Goal: Use online tool/utility: Utilize a website feature to perform a specific function

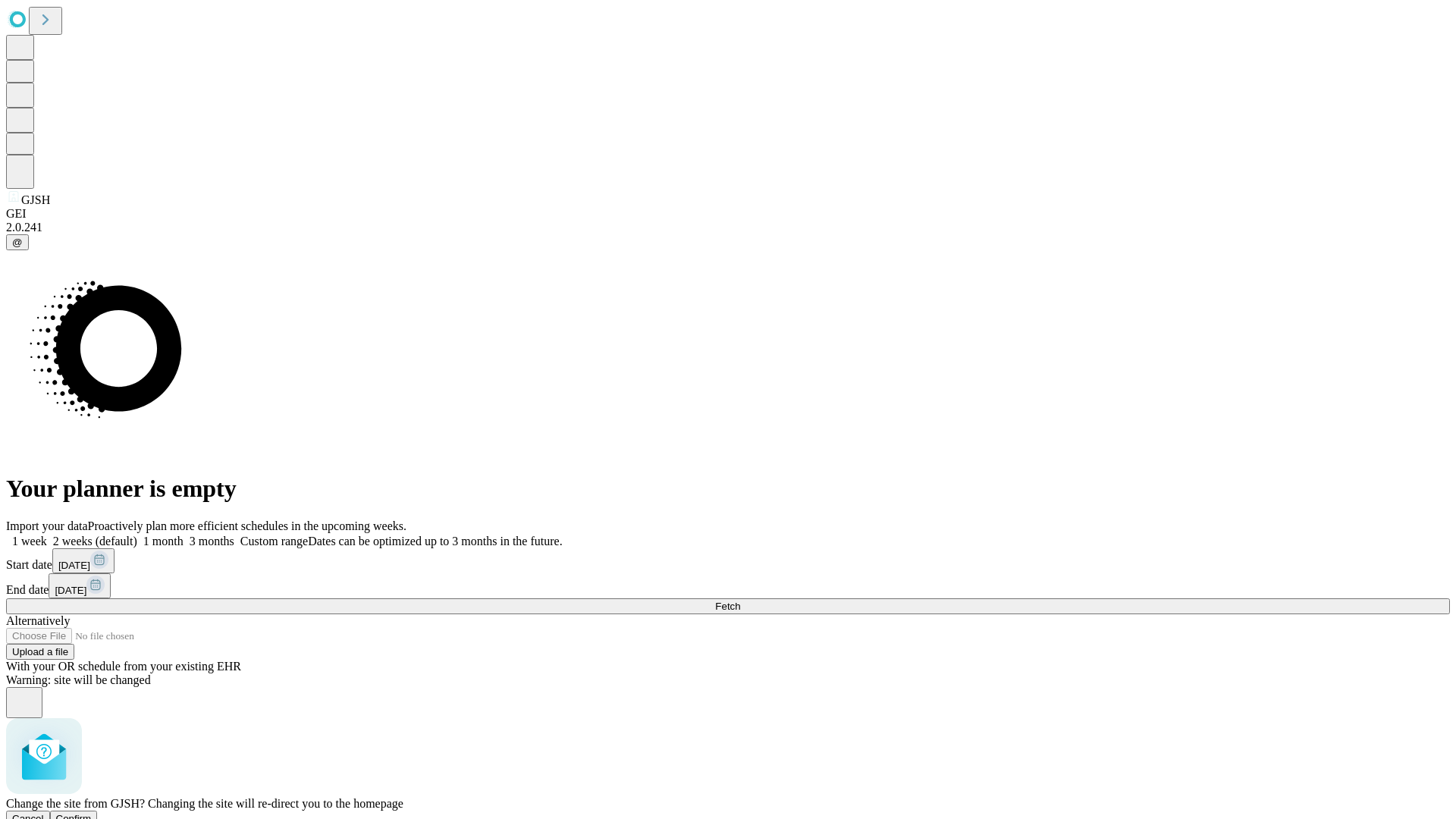
click at [92, 813] on span "Confirm" at bounding box center [74, 818] width 36 height 11
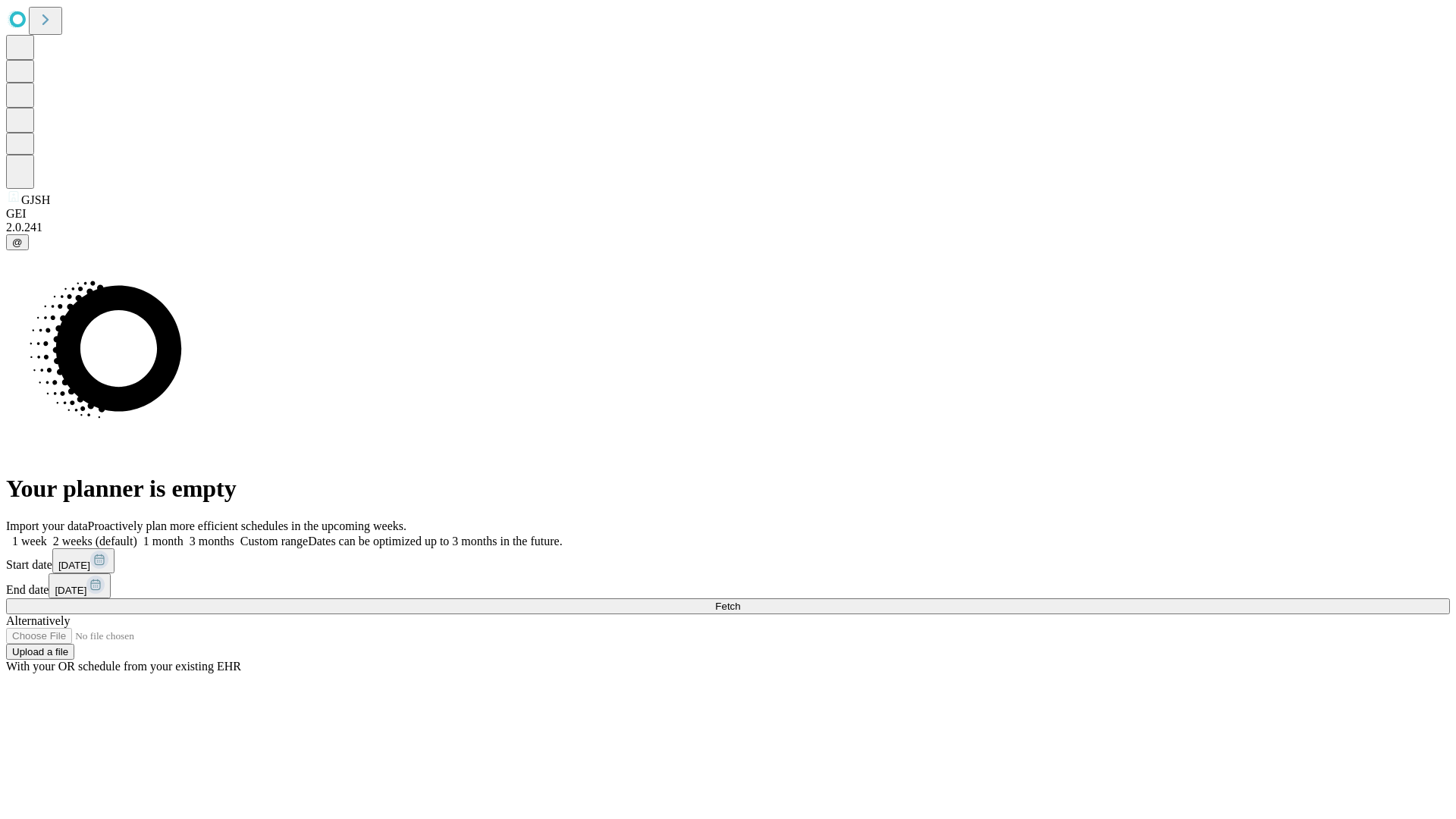
click at [47, 535] on label "1 week" at bounding box center [27, 541] width 41 height 13
click at [740, 601] on span "Fetch" at bounding box center [728, 606] width 25 height 11
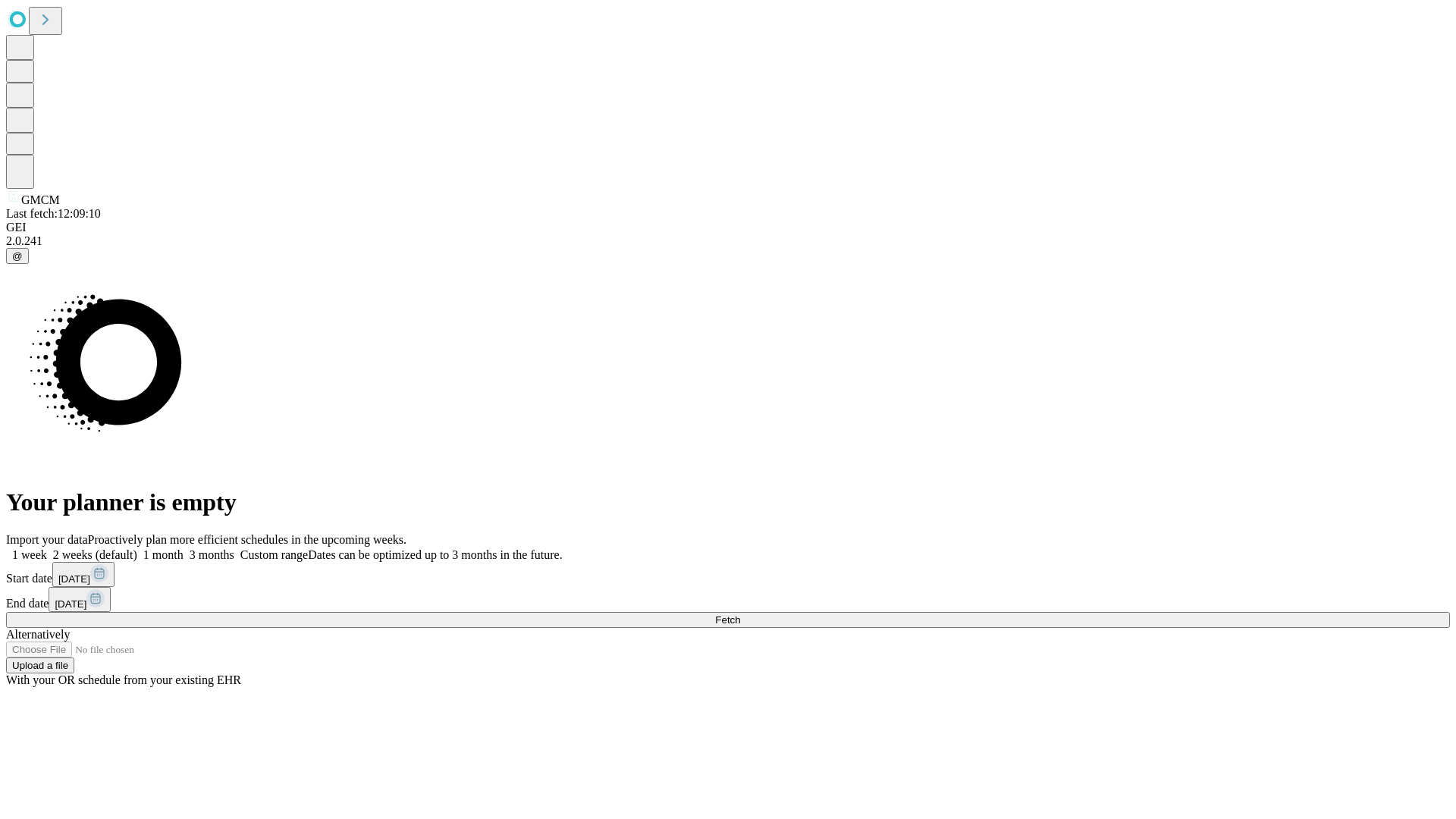
click at [47, 548] on label "1 week" at bounding box center [27, 555] width 41 height 13
click at [740, 614] on span "Fetch" at bounding box center [728, 620] width 25 height 11
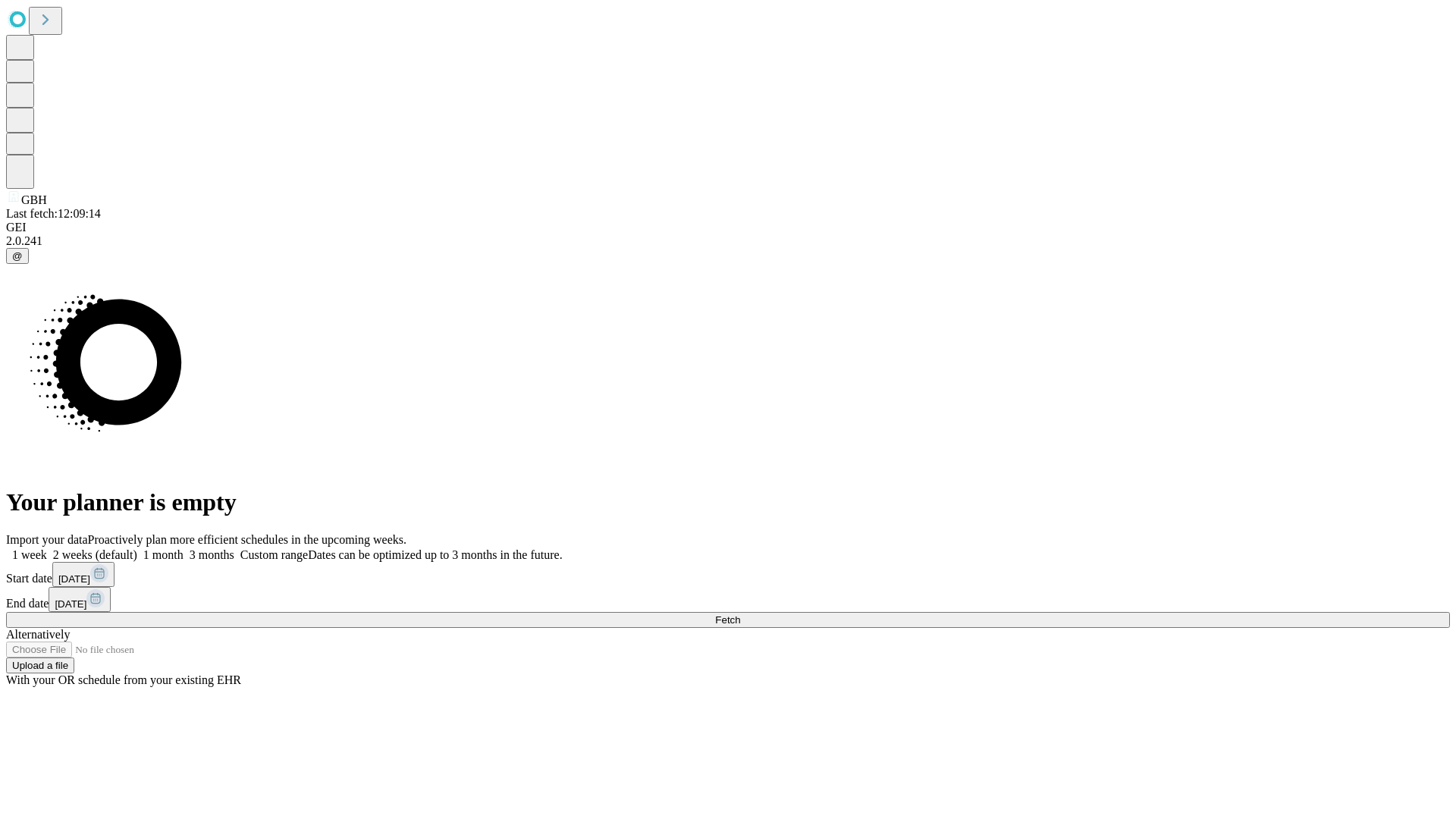
click at [47, 548] on label "1 week" at bounding box center [27, 555] width 41 height 13
click at [740, 614] on span "Fetch" at bounding box center [728, 620] width 25 height 11
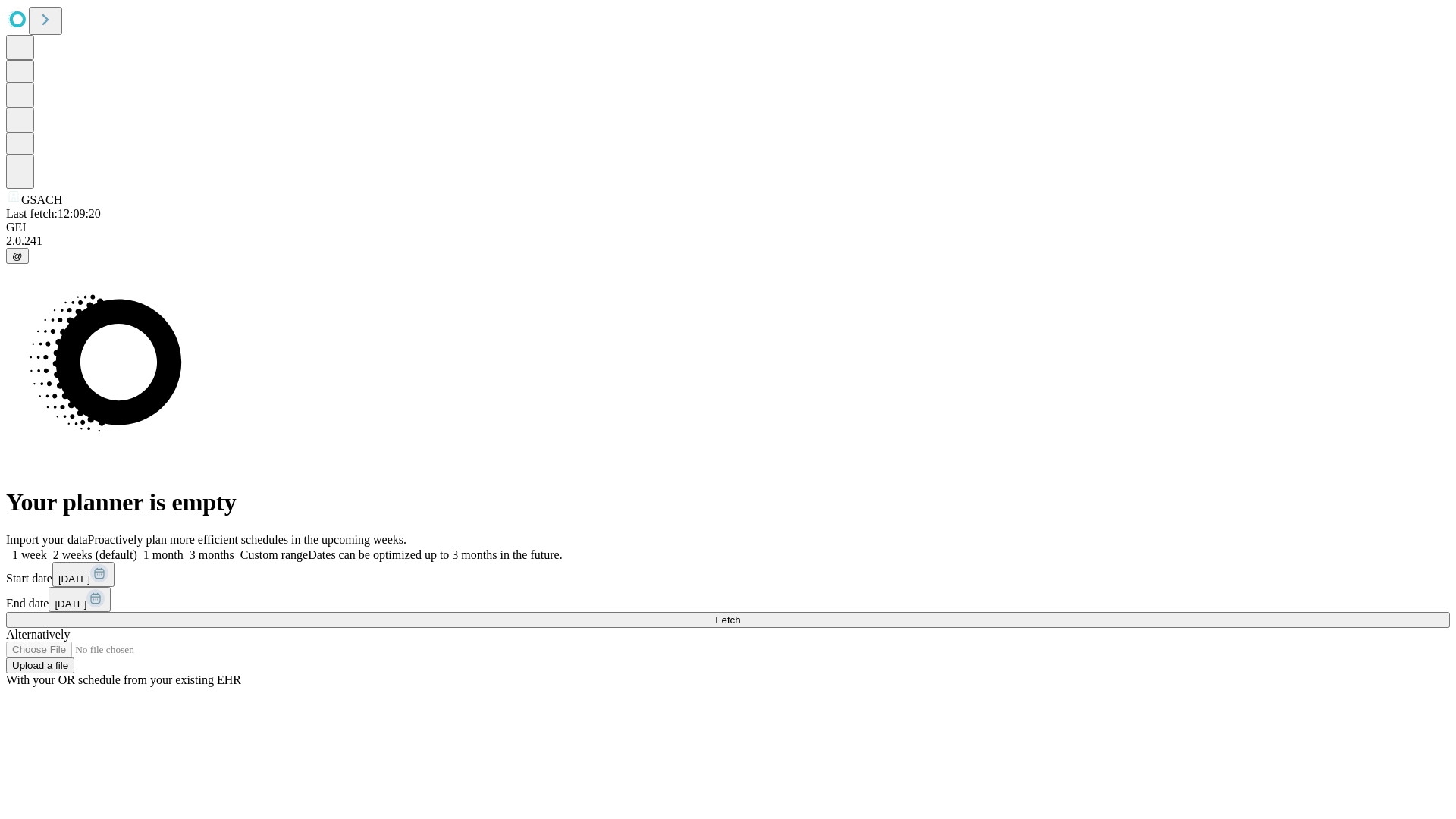
click at [47, 548] on label "1 week" at bounding box center [27, 555] width 41 height 13
click at [740, 614] on span "Fetch" at bounding box center [728, 620] width 25 height 11
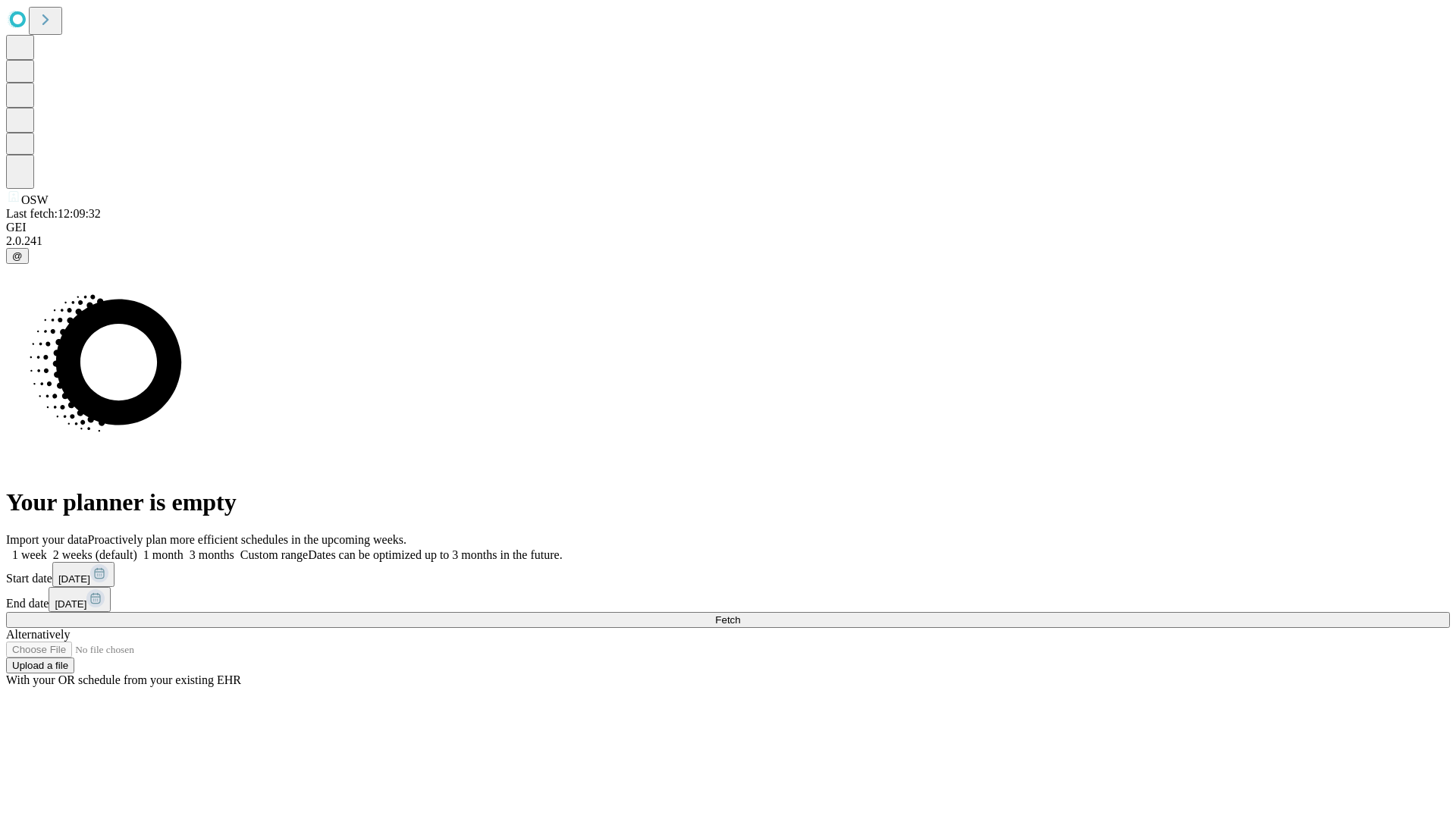
click at [740, 614] on span "Fetch" at bounding box center [728, 620] width 25 height 11
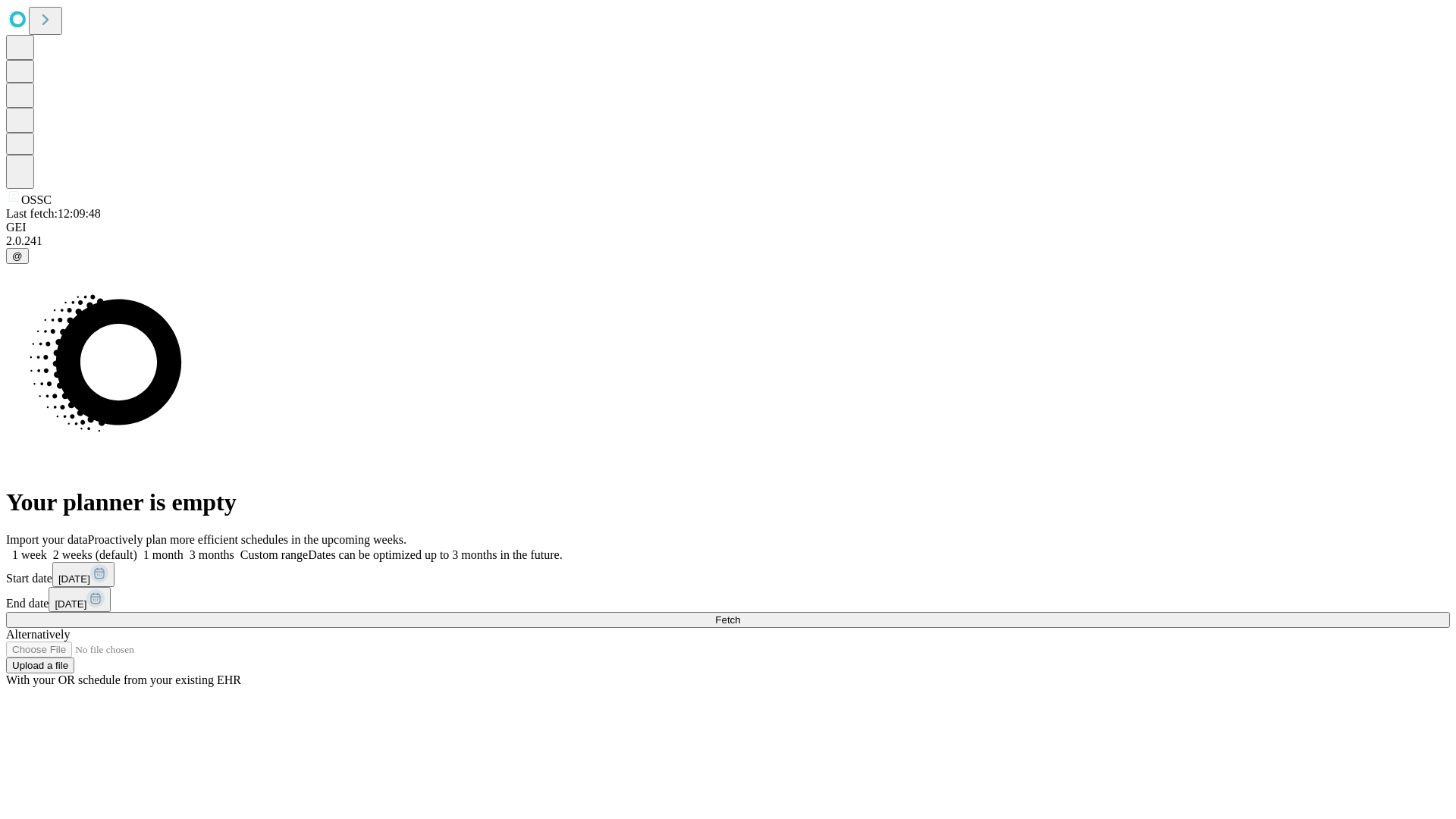
click at [47, 548] on label "1 week" at bounding box center [27, 555] width 41 height 13
click at [740, 614] on span "Fetch" at bounding box center [728, 620] width 25 height 11
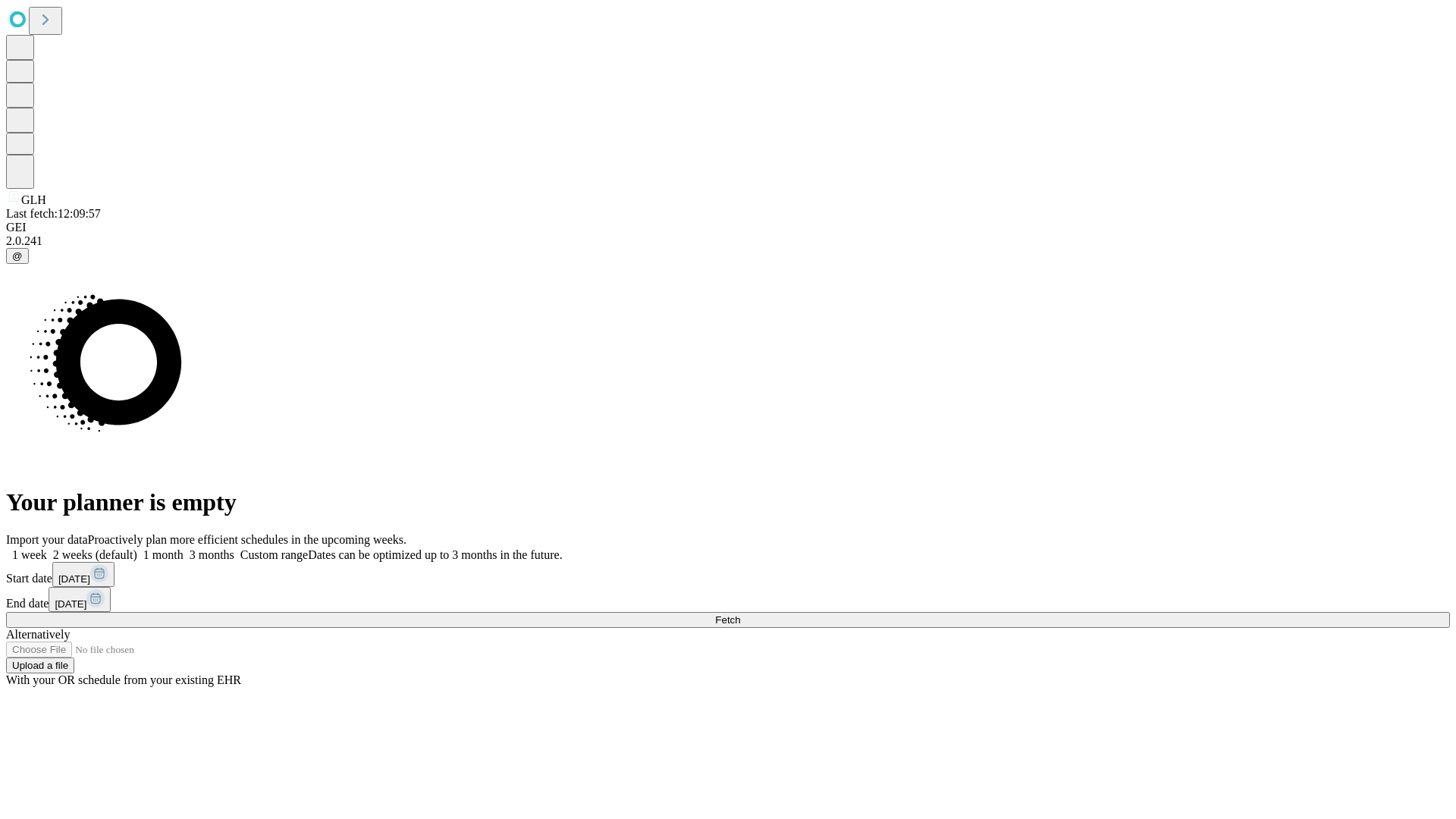
click at [47, 548] on label "1 week" at bounding box center [27, 555] width 41 height 13
click at [740, 614] on span "Fetch" at bounding box center [728, 620] width 25 height 11
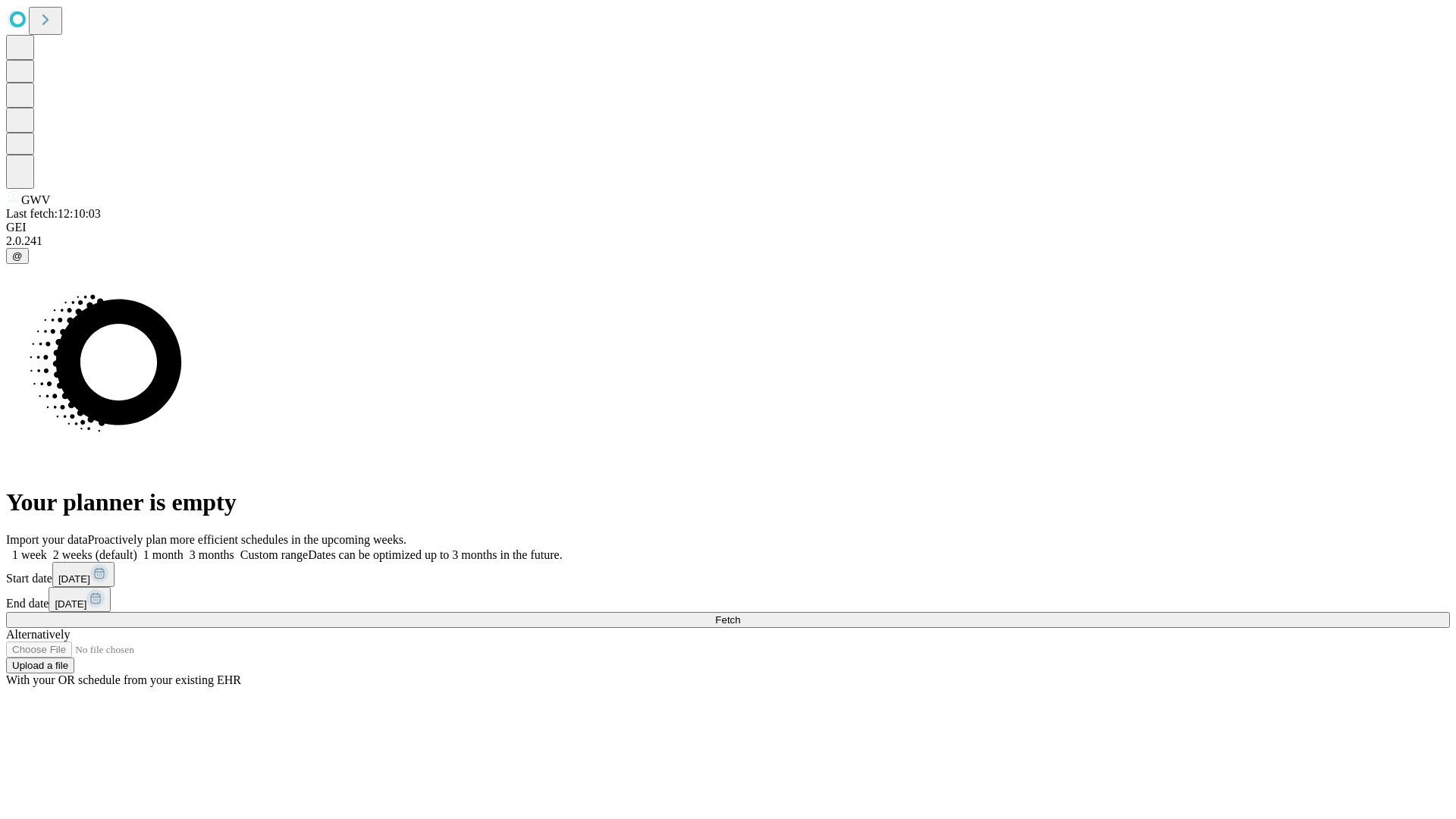
click at [740, 614] on span "Fetch" at bounding box center [728, 620] width 25 height 11
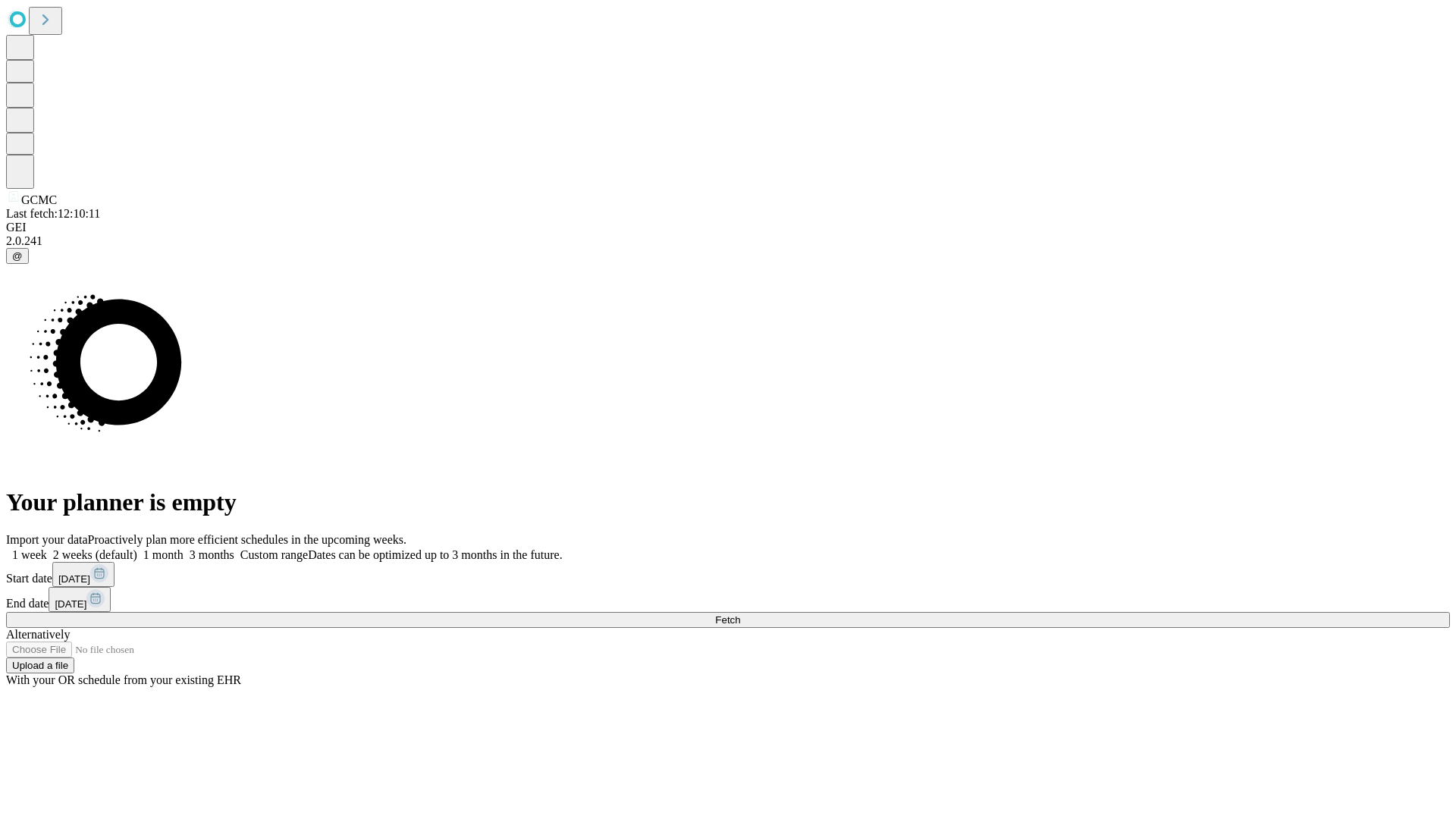
click at [47, 548] on label "1 week" at bounding box center [27, 555] width 41 height 13
click at [740, 614] on span "Fetch" at bounding box center [728, 620] width 25 height 11
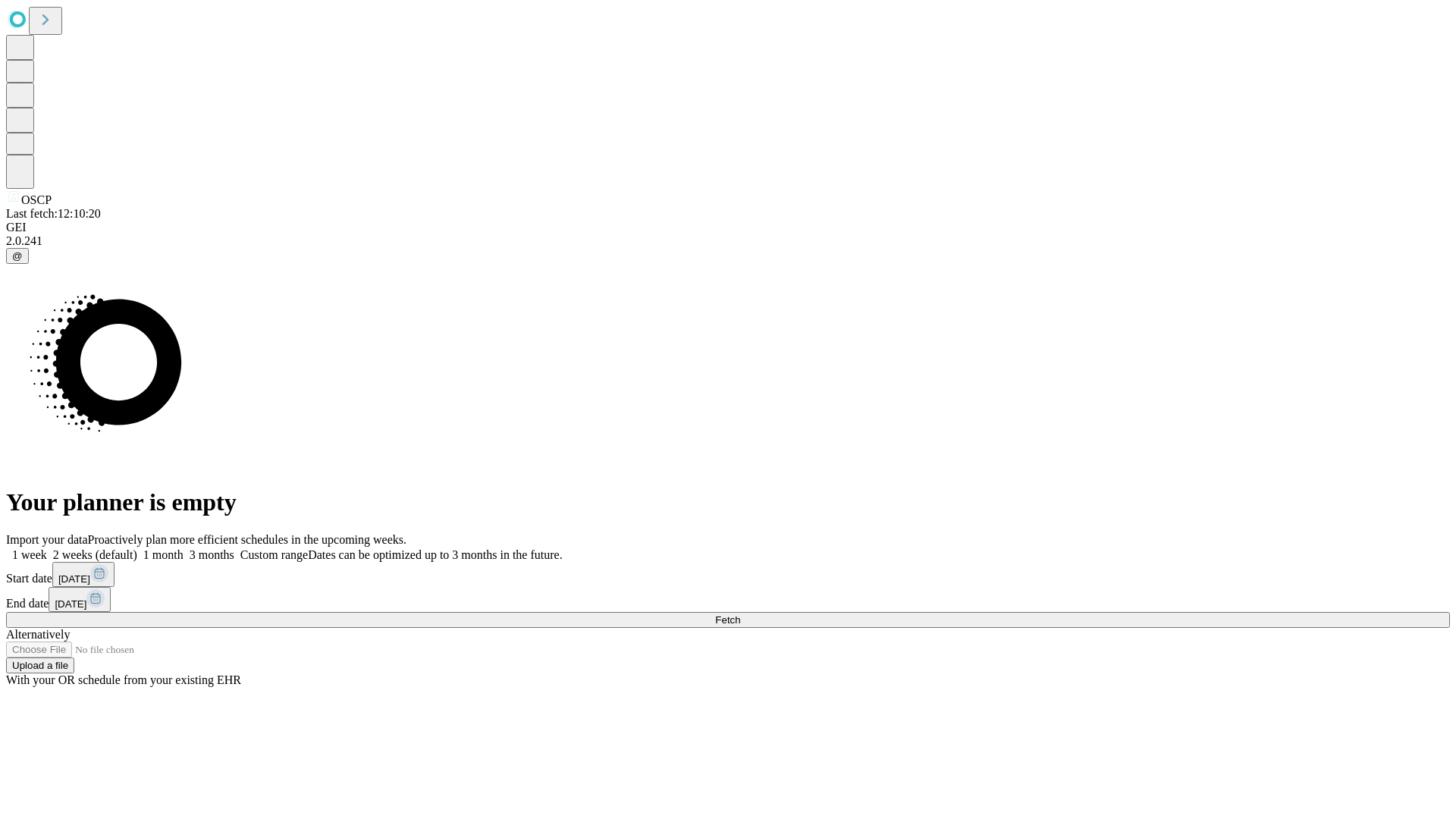
click at [47, 548] on label "1 week" at bounding box center [27, 555] width 41 height 13
click at [740, 614] on span "Fetch" at bounding box center [728, 620] width 25 height 11
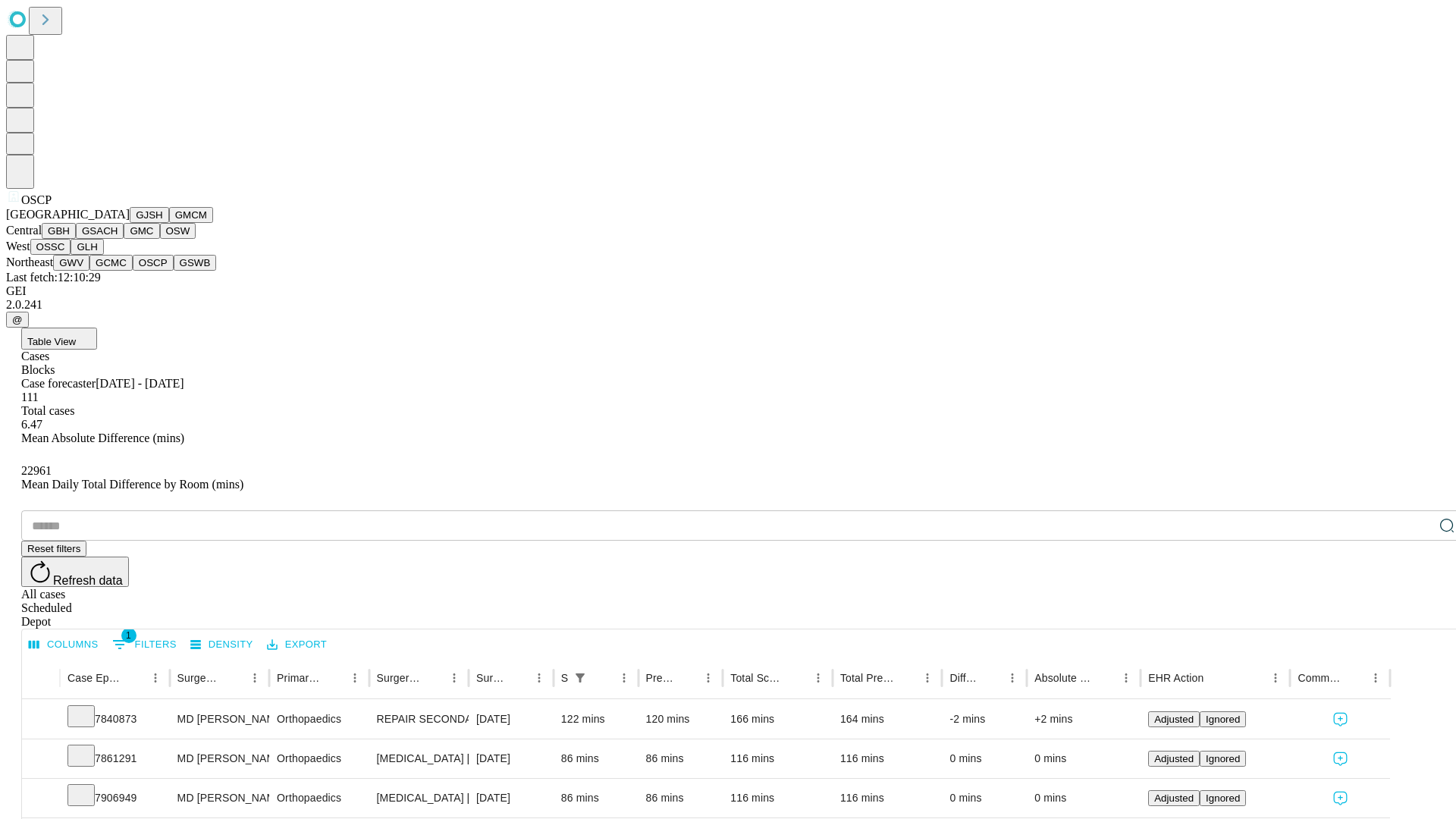
click at [173, 271] on button "GSWB" at bounding box center [195, 263] width 44 height 16
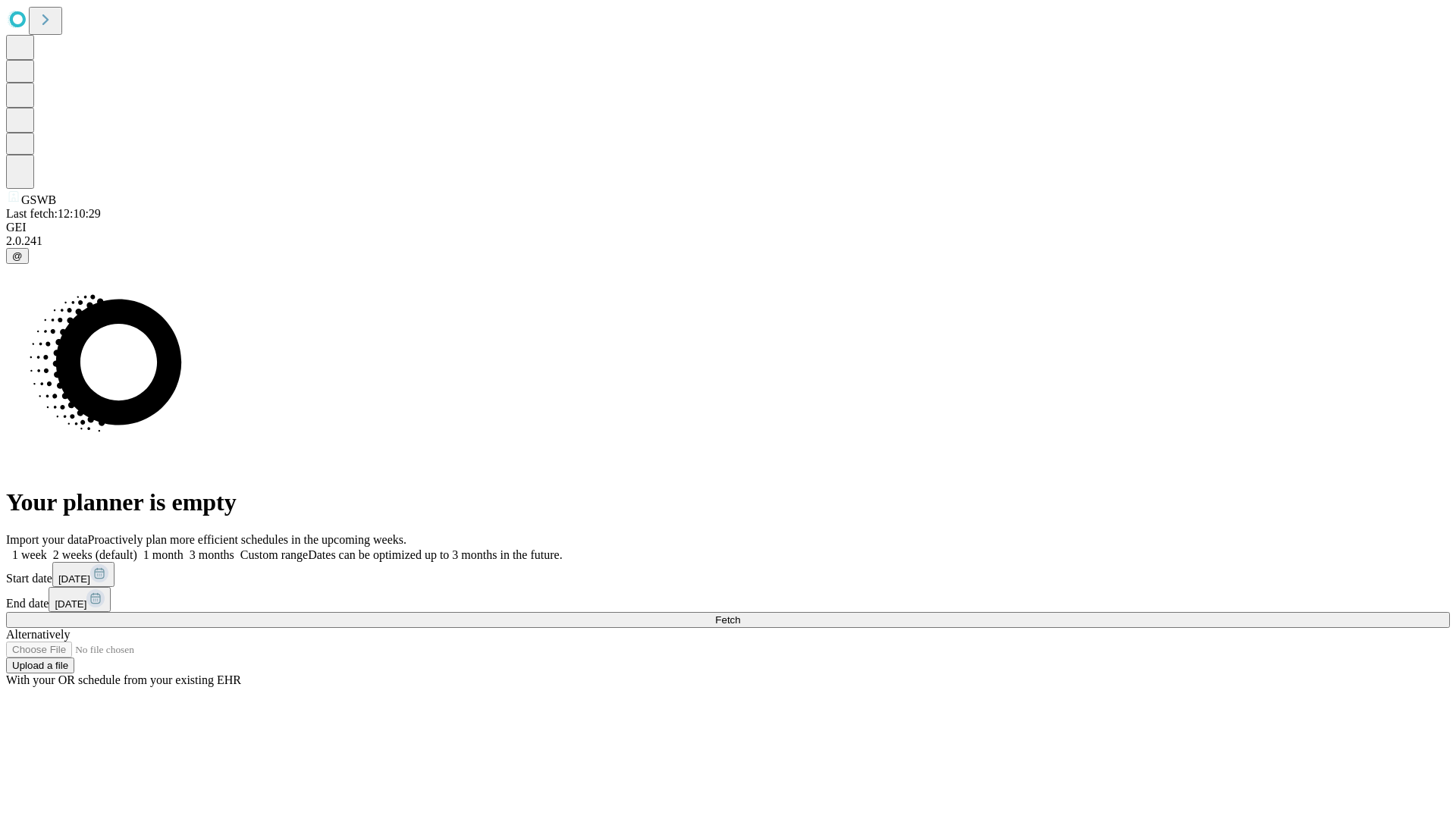
click at [740, 614] on span "Fetch" at bounding box center [728, 620] width 25 height 11
